Goal: Information Seeking & Learning: Learn about a topic

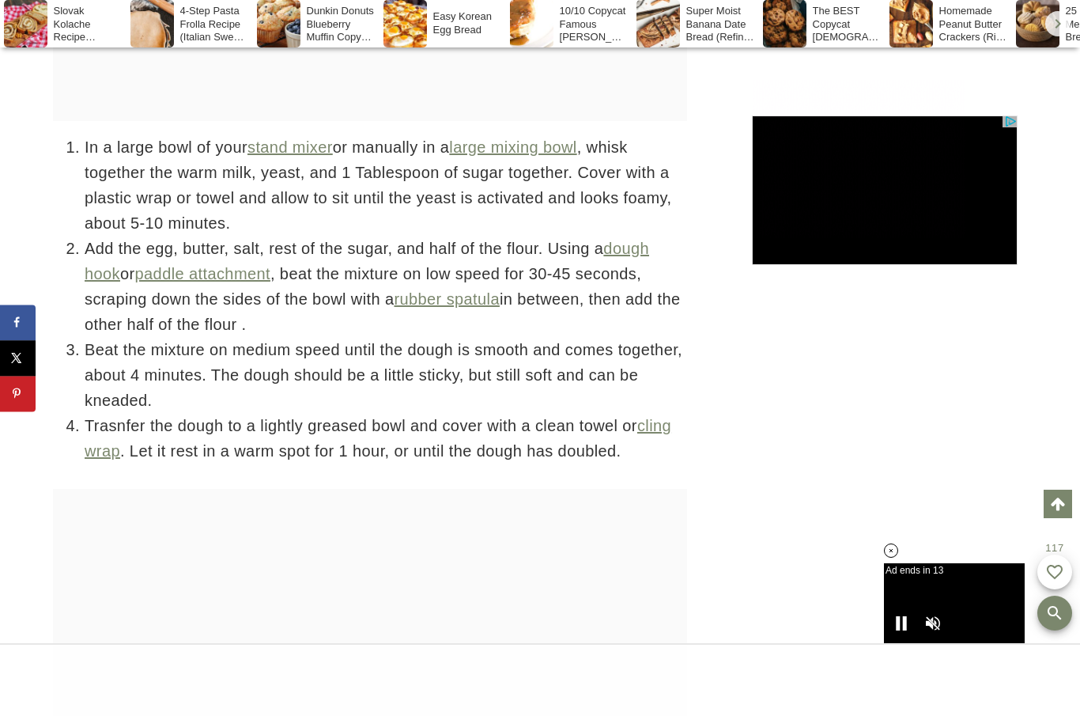
scroll to position [5709, 0]
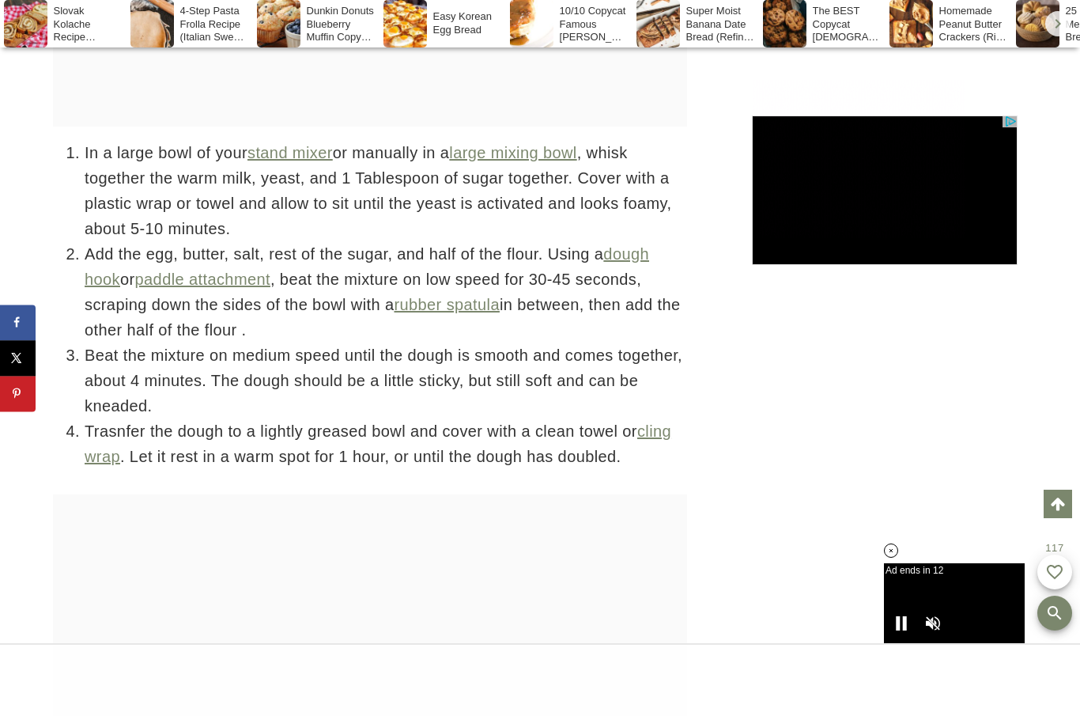
click at [904, 625] on div at bounding box center [901, 623] width 28 height 28
click at [894, 551] on icon at bounding box center [891, 550] width 13 height 13
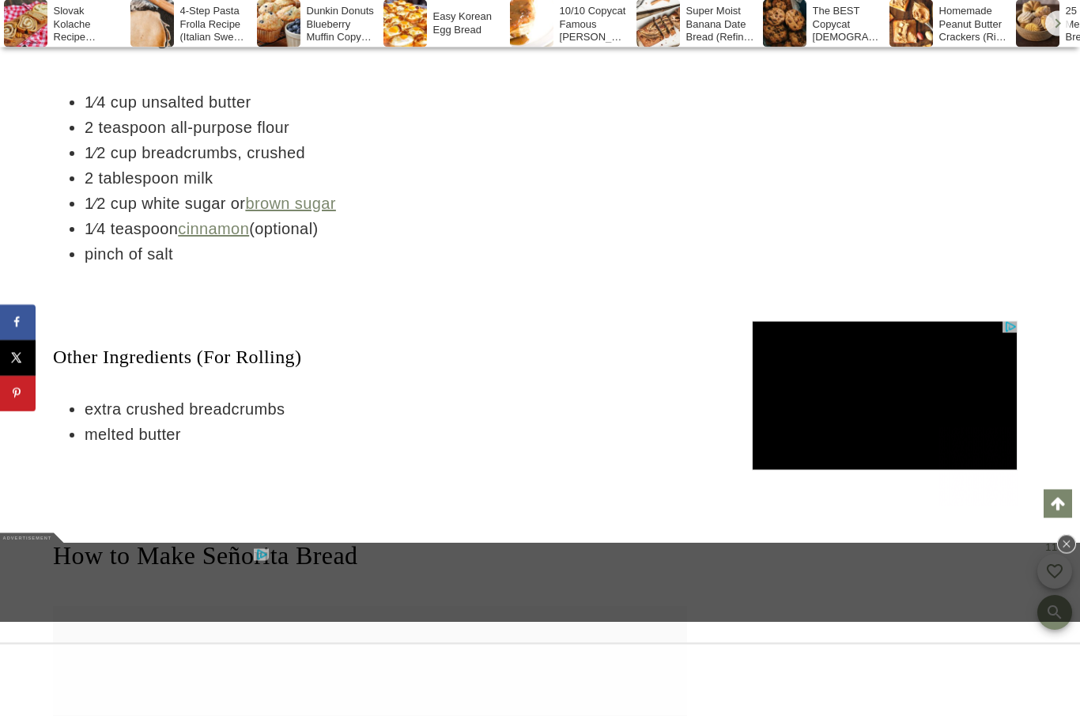
scroll to position [3562, 0]
